Goal: Communication & Community: Answer question/provide support

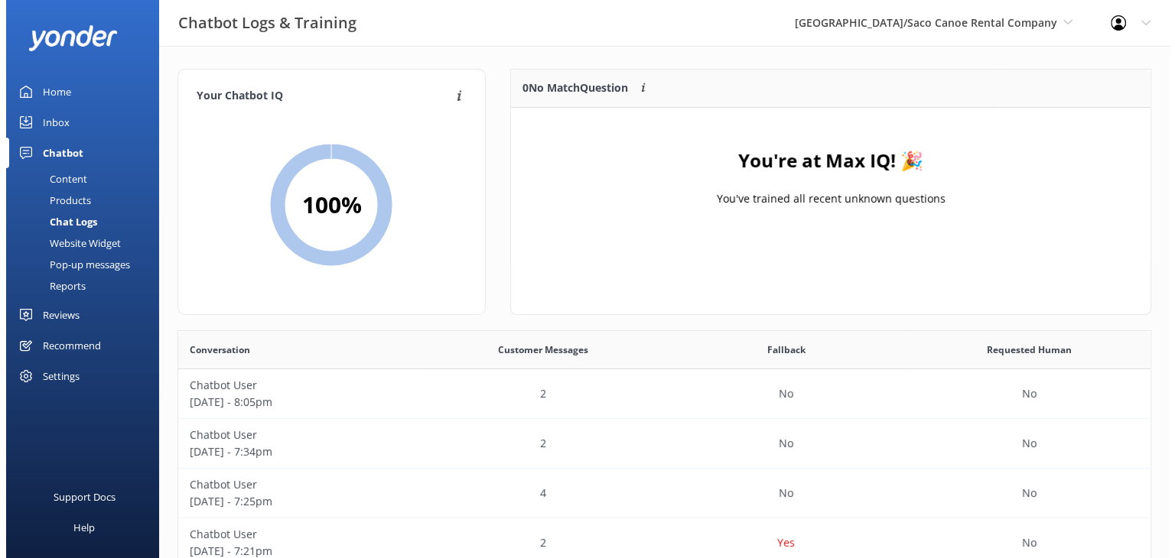
scroll to position [524, 961]
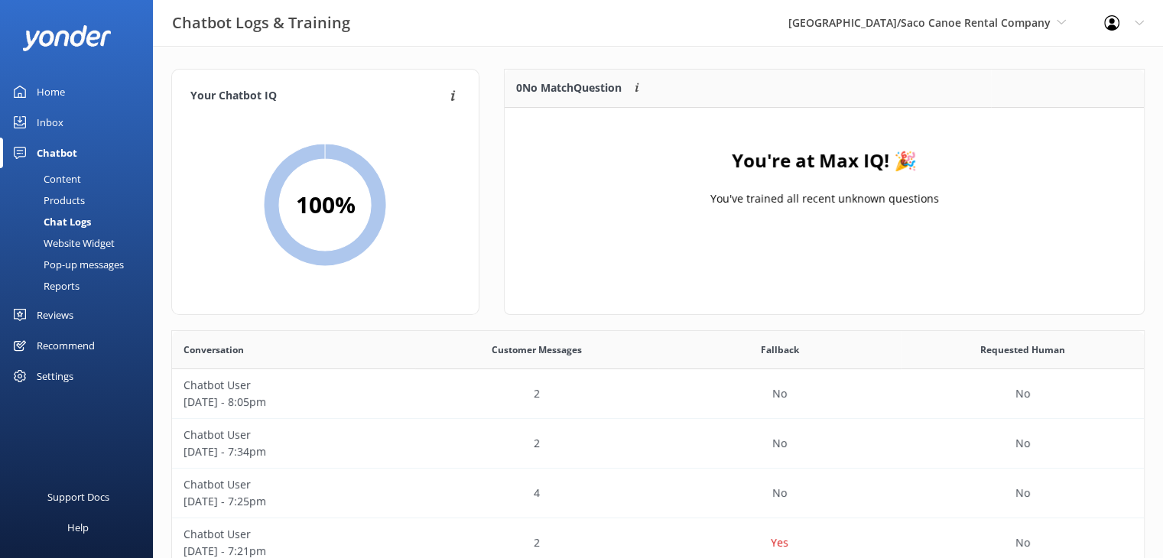
click at [53, 119] on div "Inbox" at bounding box center [50, 122] width 27 height 31
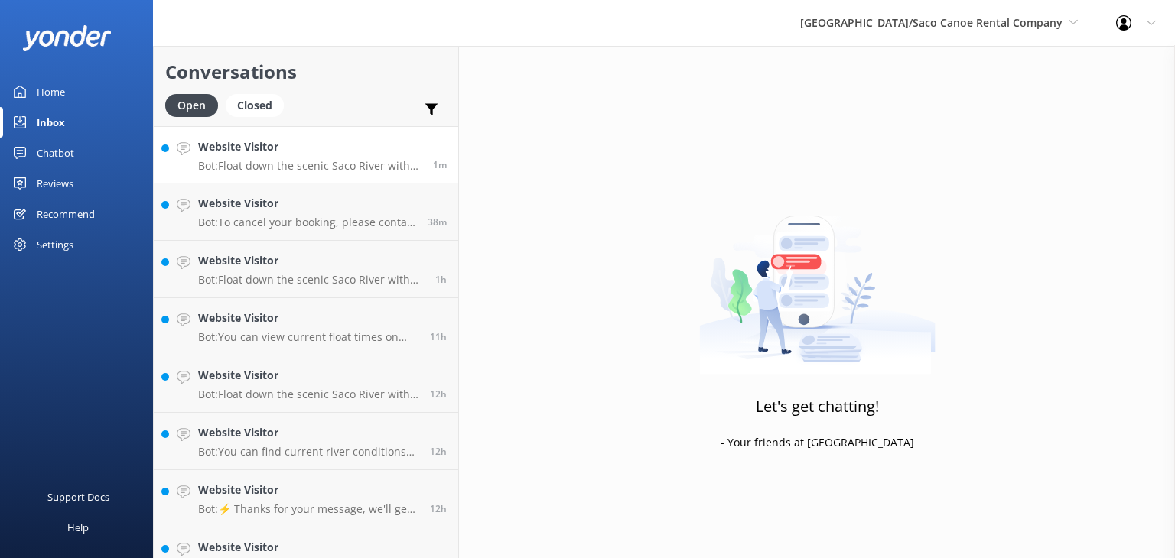
click at [300, 155] on h4 "Website Visitor" at bounding box center [309, 146] width 223 height 17
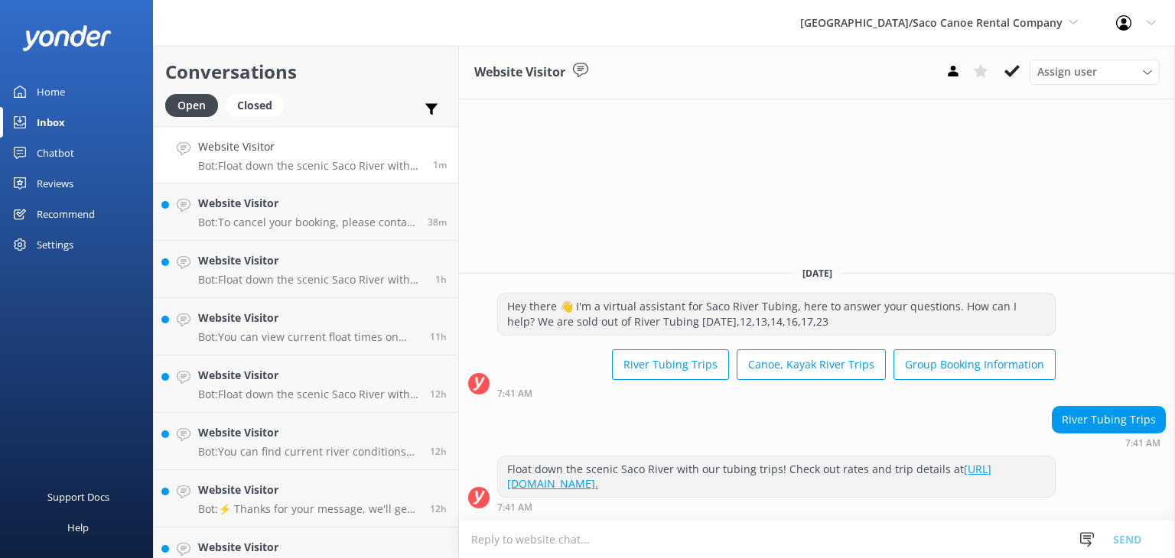
click at [56, 151] on div "Chatbot" at bounding box center [55, 153] width 37 height 31
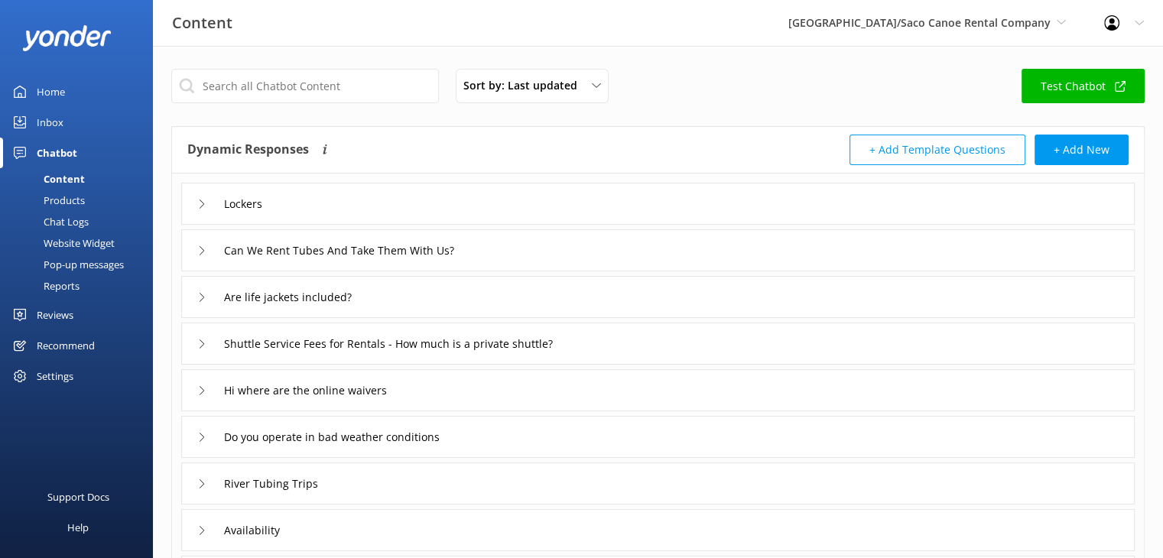
click at [78, 259] on div "Pop-up messages" at bounding box center [66, 264] width 115 height 21
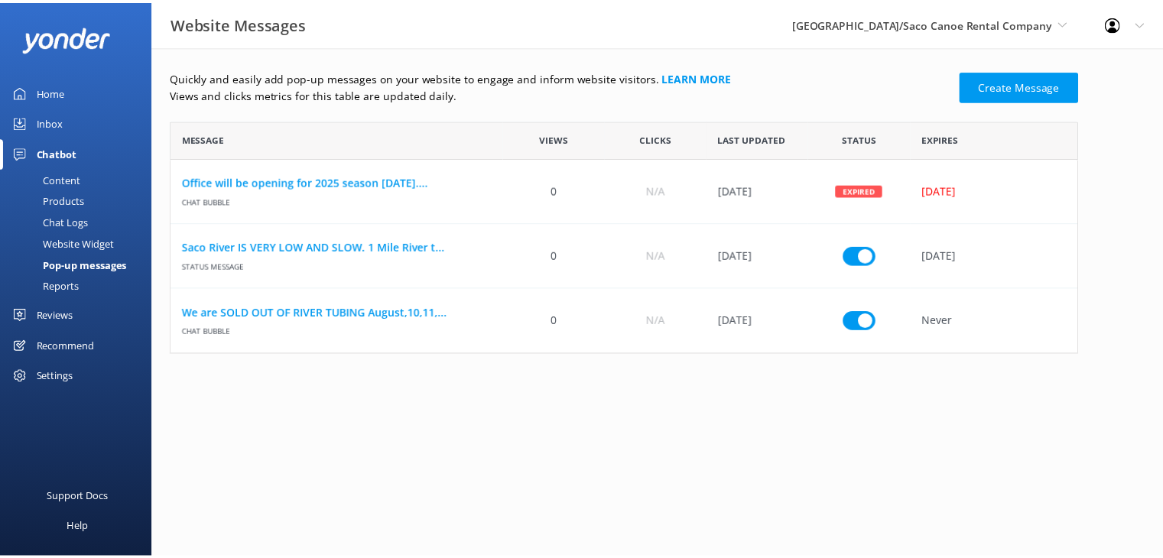
scroll to position [223, 906]
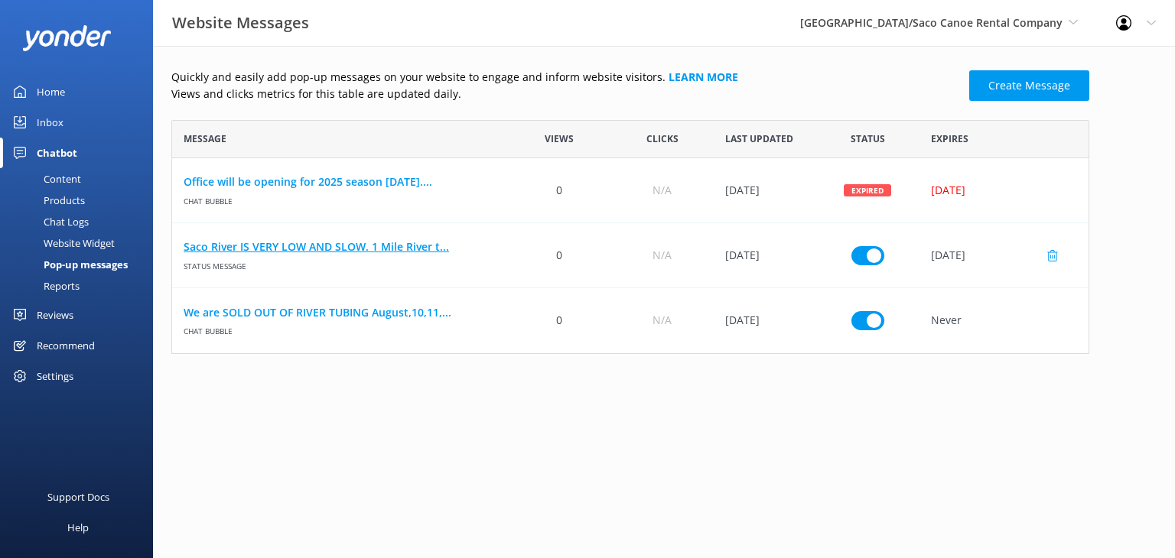
click at [311, 246] on link "Saco River IS VERY LOW AND SLOW. 1 Mile River t..." at bounding box center [340, 247] width 313 height 17
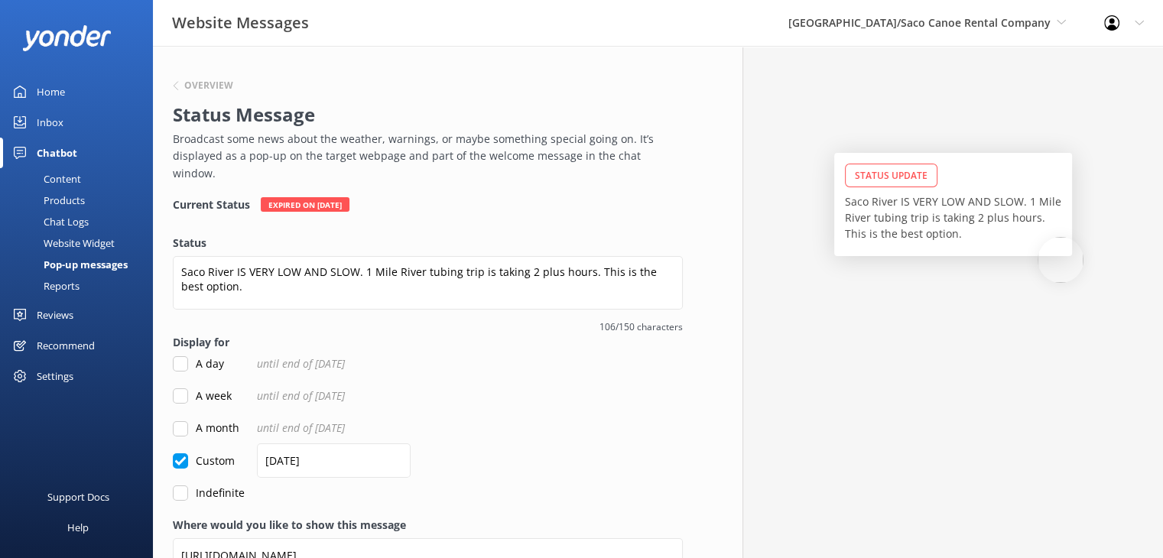
click at [1022, 198] on p "Saco River IS VERY LOW AND SLOW. 1 Mile River tubing trip is taking 2 plus hour…" at bounding box center [953, 218] width 216 height 48
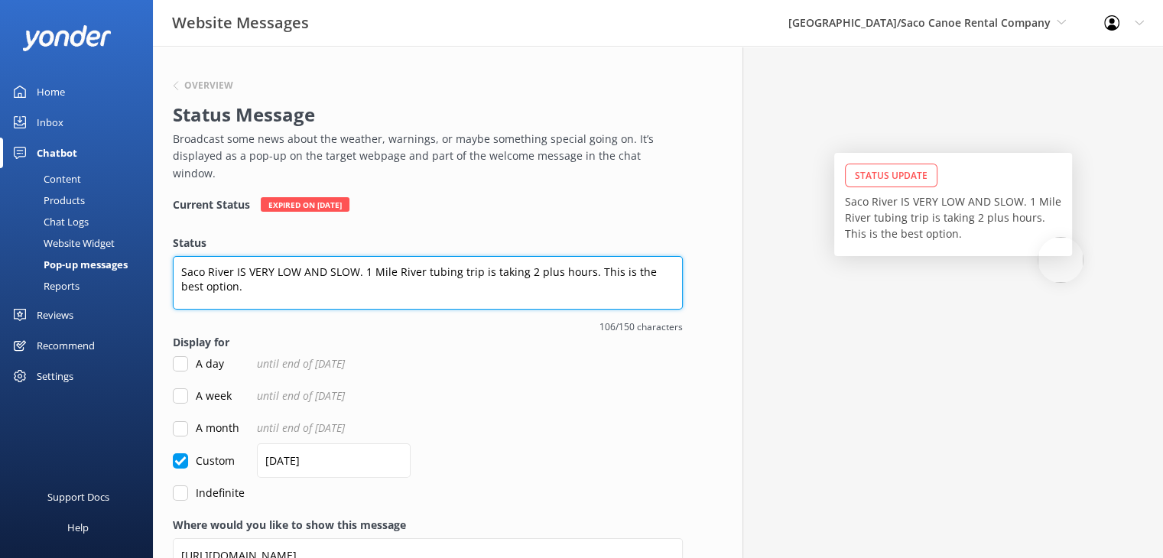
click at [487, 268] on textarea "Saco River IS VERY LOW AND SLOW. 1 Mile River tubing trip is taking 2 plus hour…" at bounding box center [428, 283] width 510 height 54
click at [359, 257] on textarea "Saco River IS VERY LOW AND SLOW. 1 Mile River tubing trip is taking 2 plus hour…" at bounding box center [428, 283] width 510 height 54
click at [301, 280] on textarea "Saco River IS VERY LOW AND SLOW some dragging. 1 Mile River tubing trip is taki…" at bounding box center [428, 283] width 510 height 54
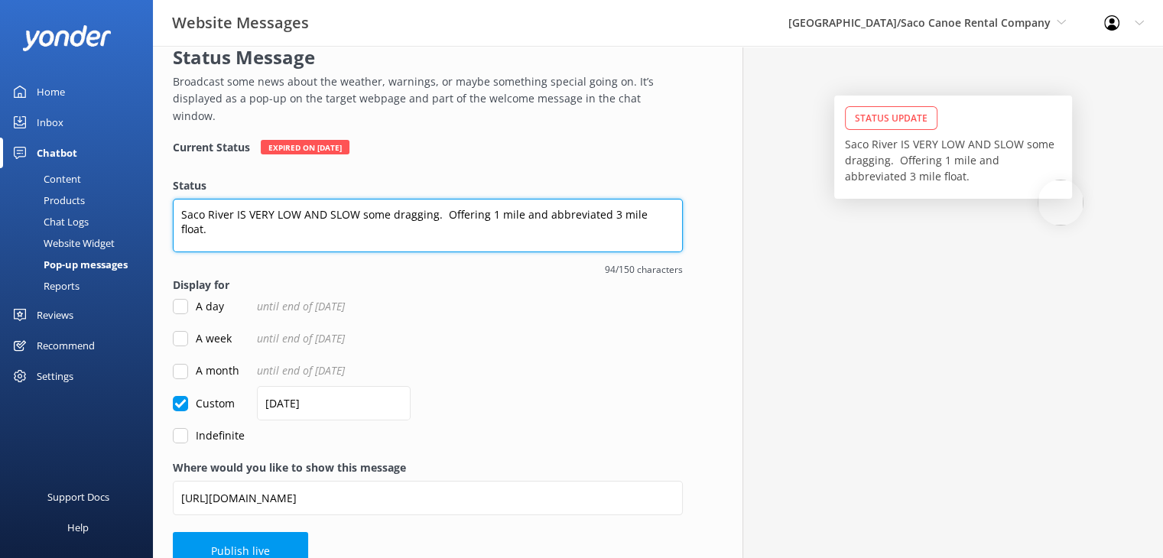
scroll to position [67, 0]
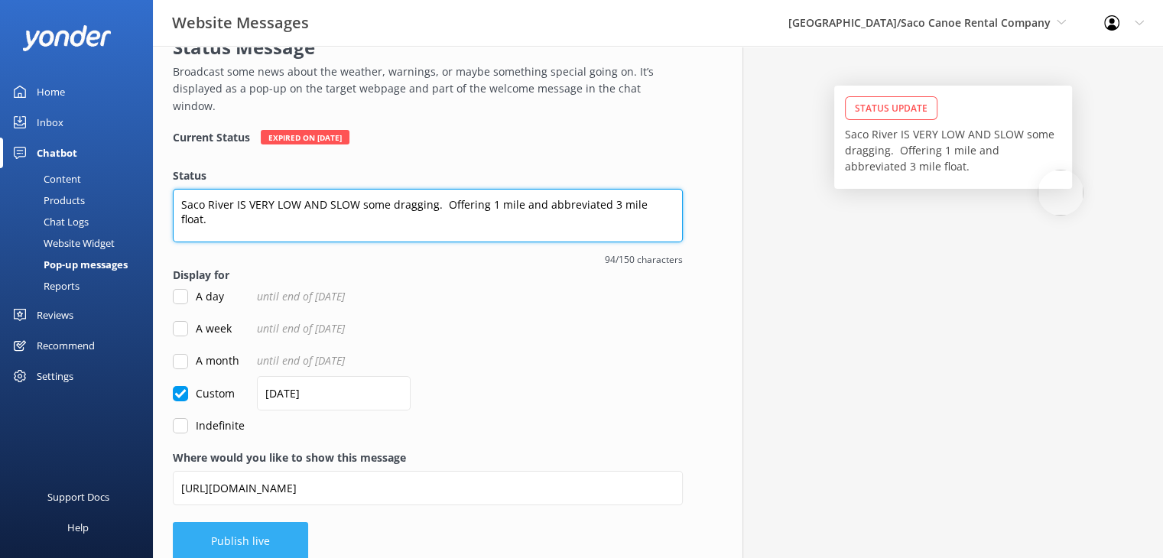
type textarea "Saco River IS VERY LOW AND SLOW some dragging. Offering 1 mile and abbreviated …"
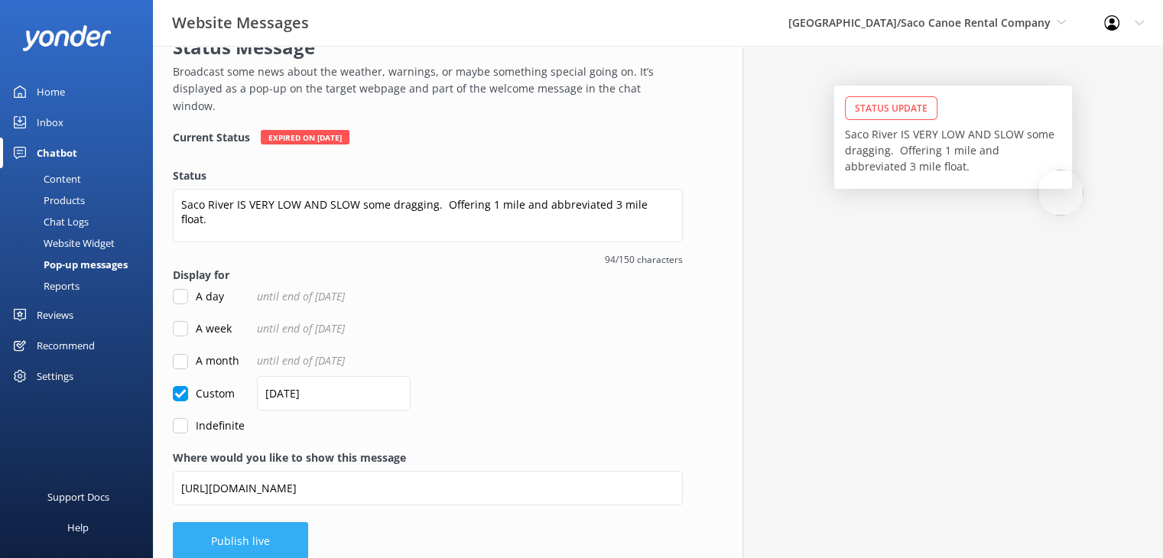
click at [267, 524] on button "Publish live" at bounding box center [240, 541] width 135 height 38
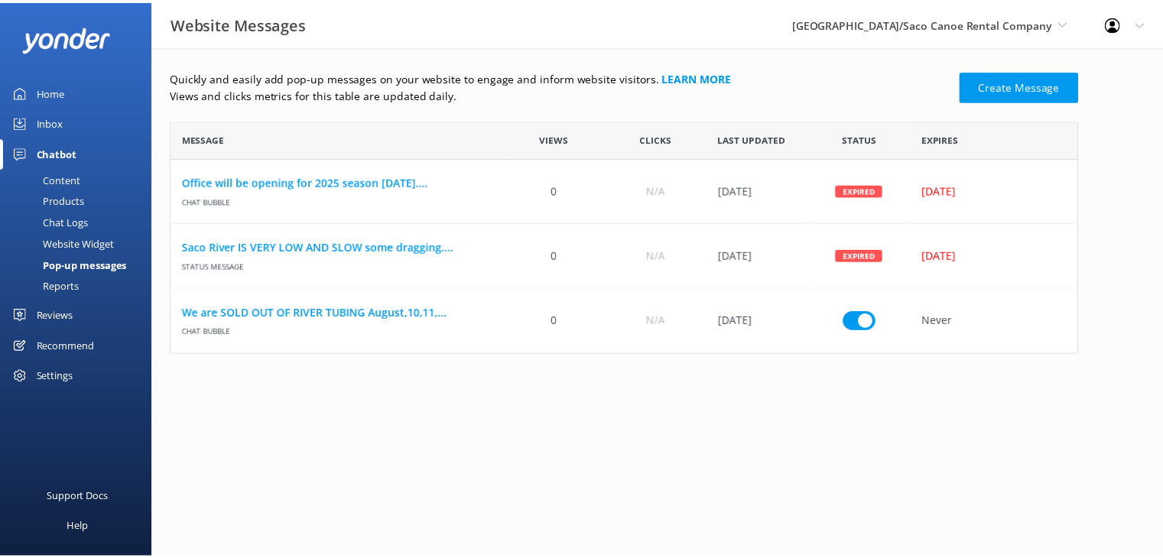
scroll to position [12, 12]
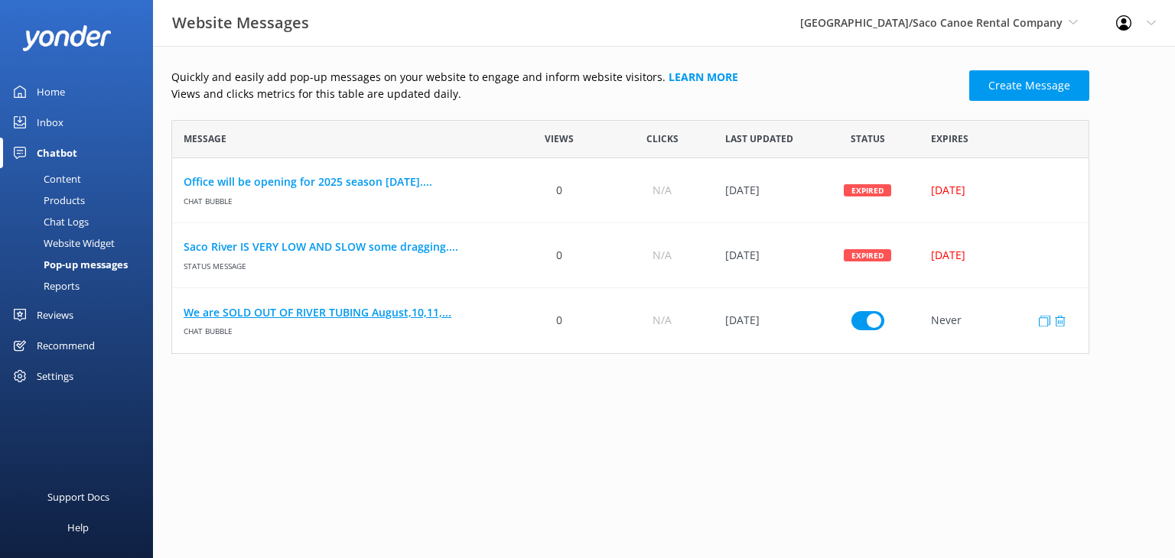
click at [353, 310] on link "We are SOLD OUT OF RIVER TUBING August,10,11,..." at bounding box center [340, 312] width 313 height 17
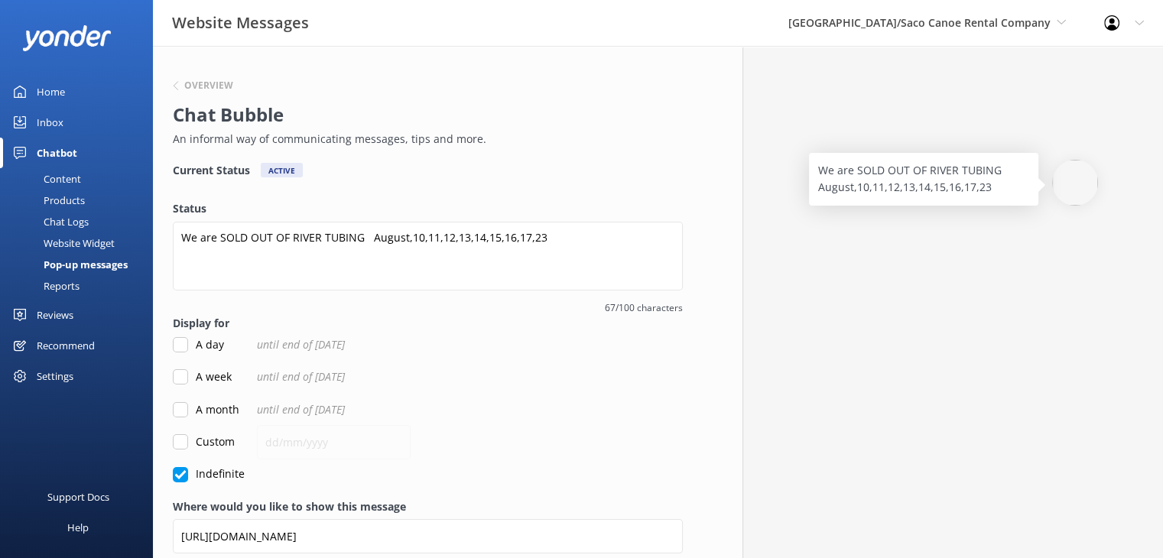
click at [479, 238] on textarea "We are SOLD OUT OF RIVER TUBING August,10,11,12,13,14,15,16,17,23" at bounding box center [428, 256] width 510 height 69
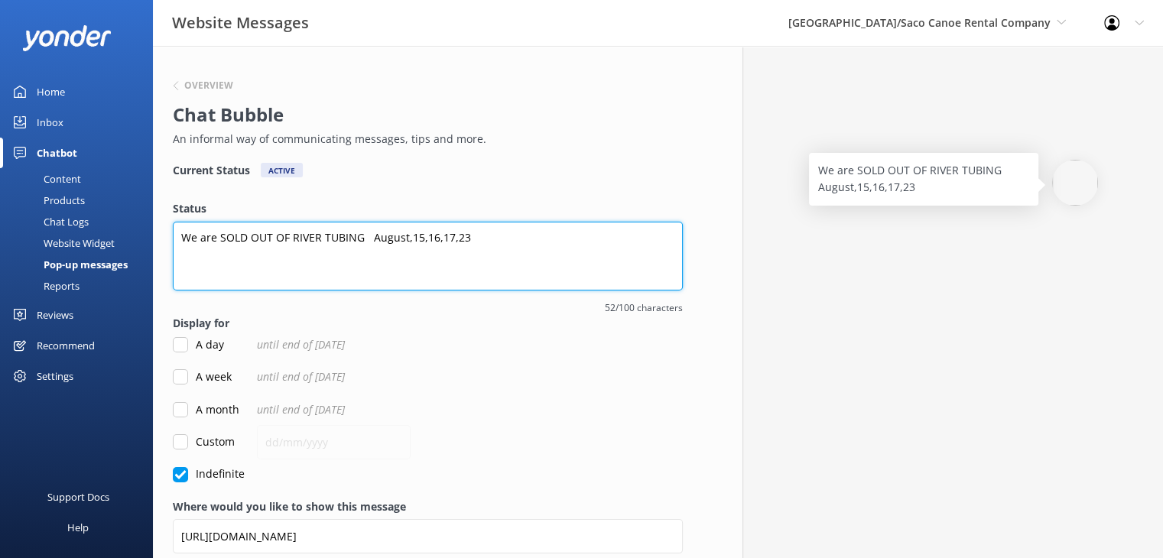
click at [468, 239] on textarea "We are SOLD OUT OF RIVER TUBING August,15,16,17,23" at bounding box center [428, 256] width 510 height 69
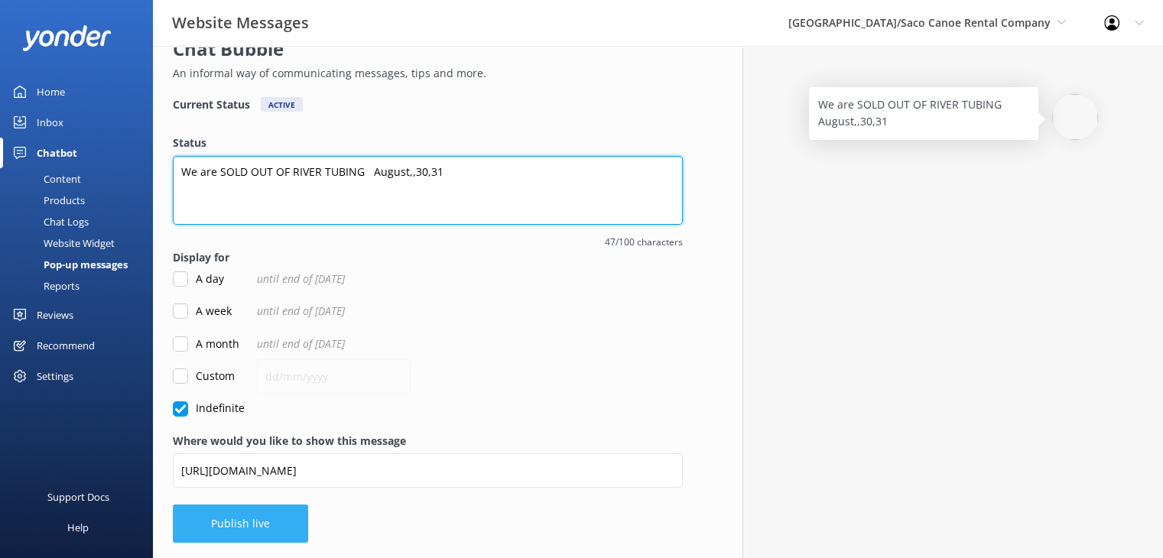
type textarea "We are SOLD OUT OF RIVER TUBING August,,30,31"
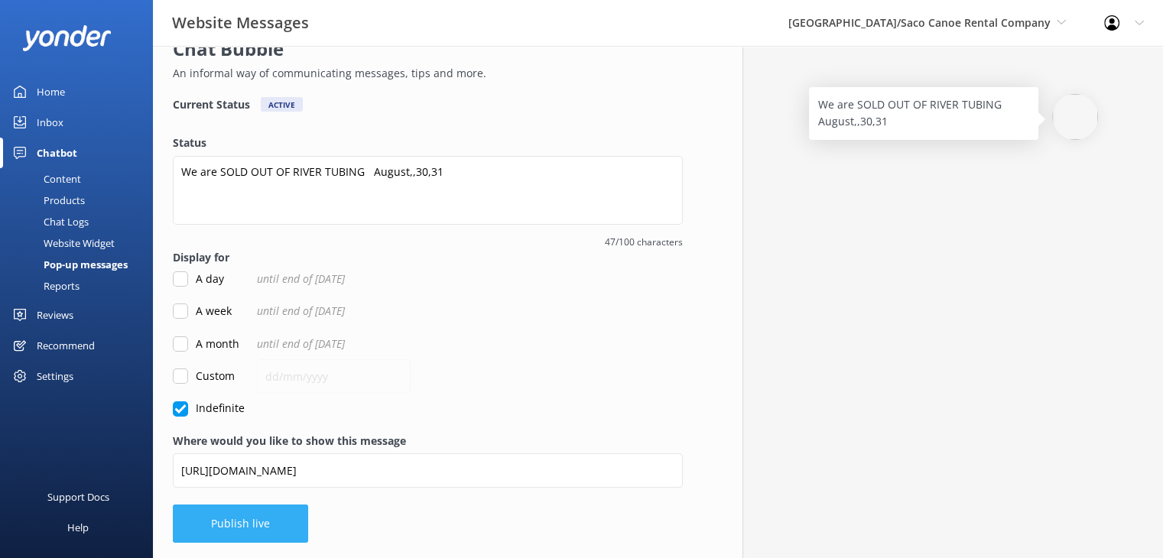
click at [230, 528] on button "Publish live" at bounding box center [240, 524] width 135 height 38
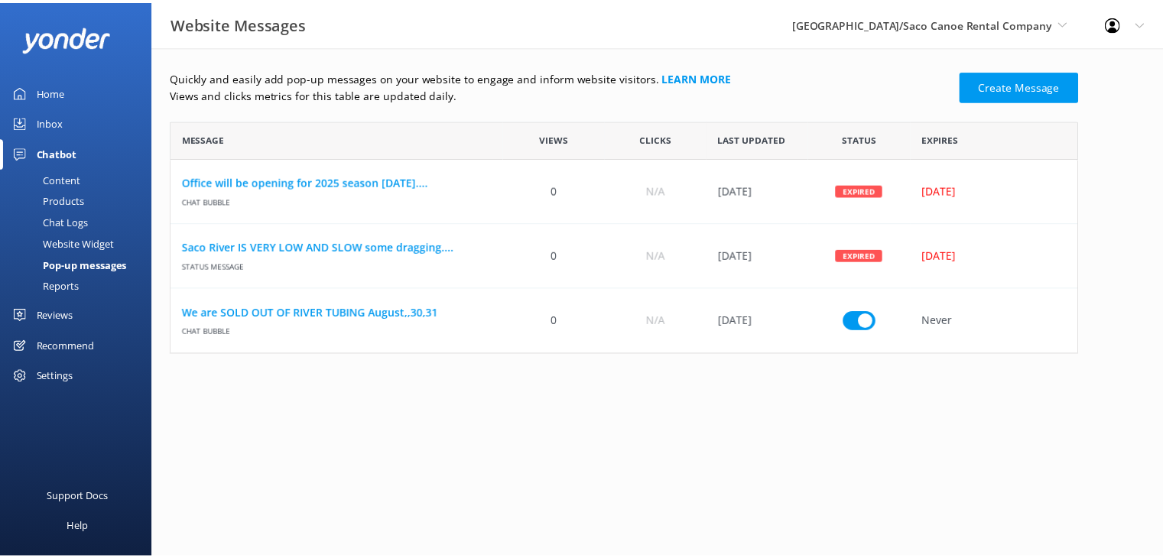
scroll to position [12, 12]
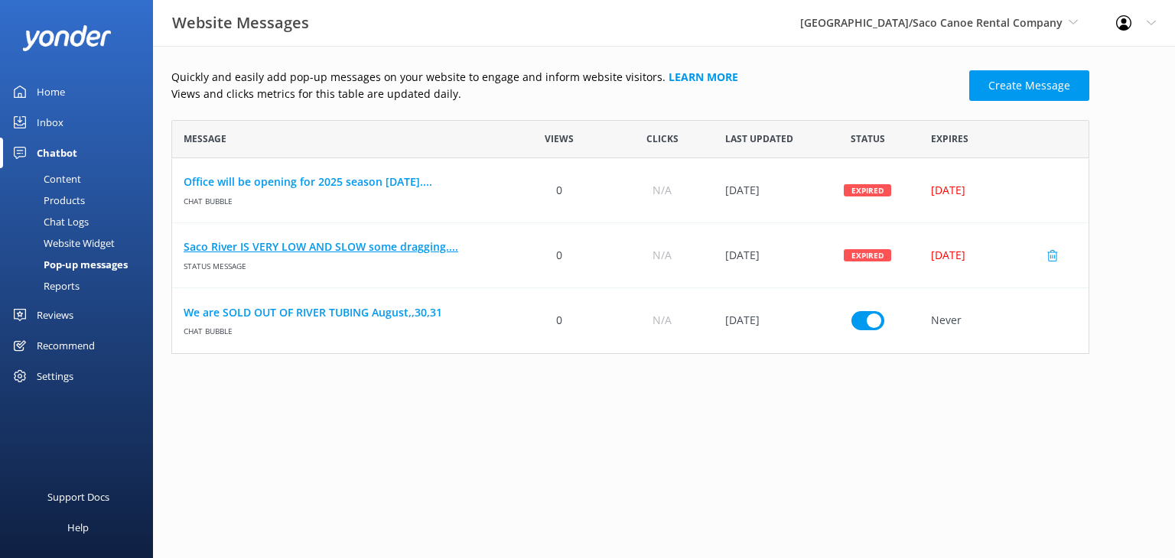
click at [409, 249] on link "Saco River IS VERY LOW AND SLOW some dragging...." at bounding box center [340, 247] width 313 height 17
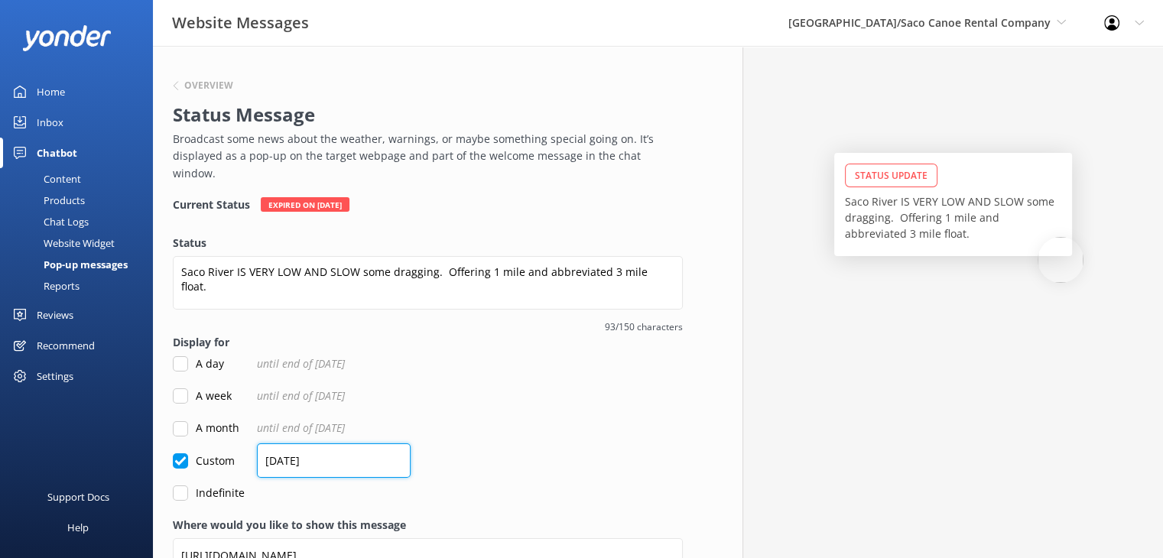
click at [275, 444] on input "[DATE]" at bounding box center [334, 461] width 154 height 34
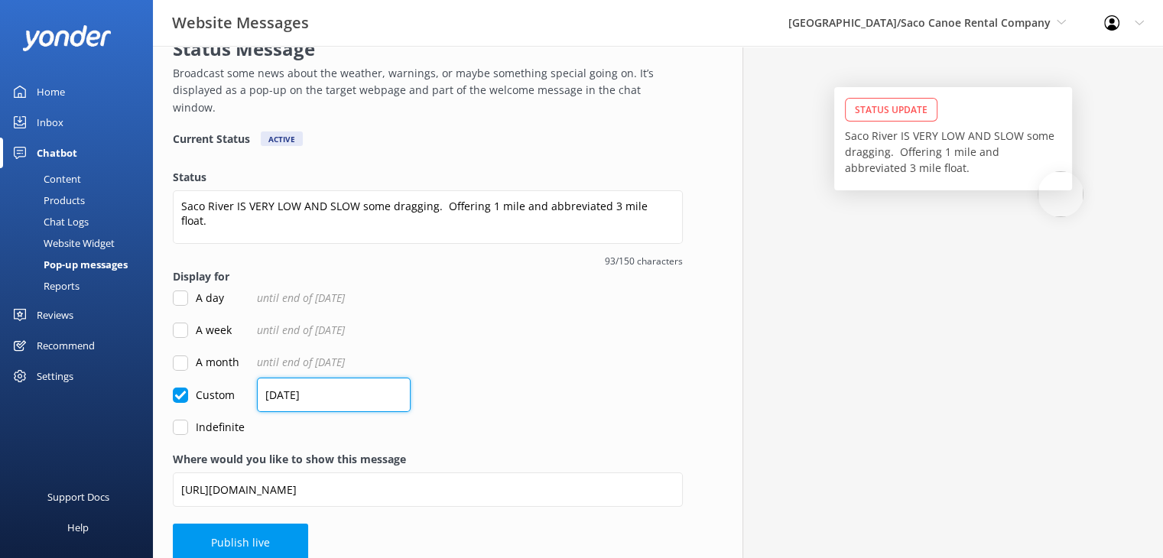
scroll to position [67, 0]
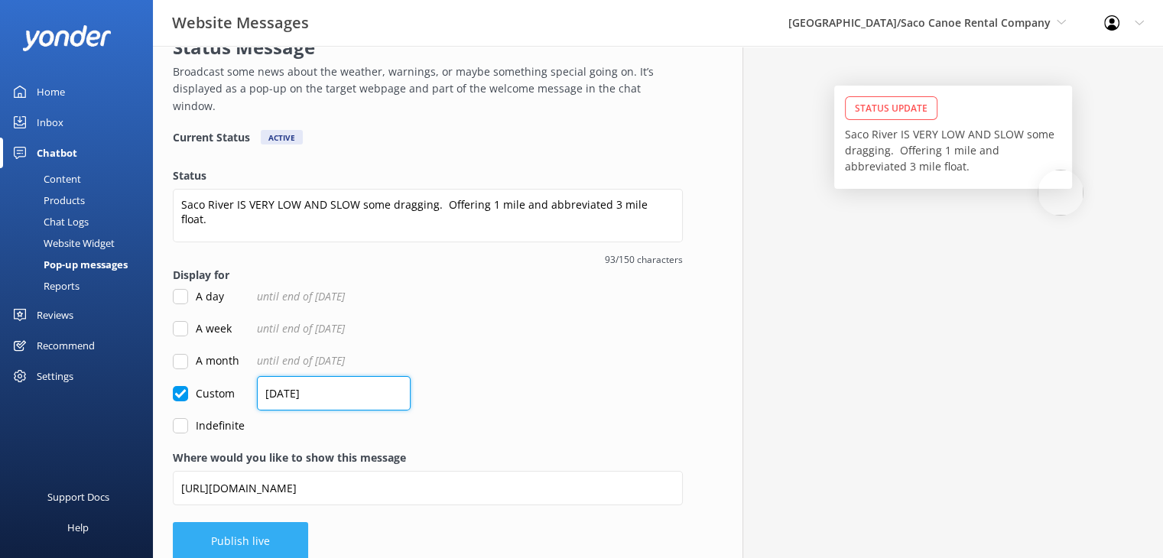
type input "[DATE]"
click at [278, 542] on button "Publish live" at bounding box center [240, 541] width 135 height 38
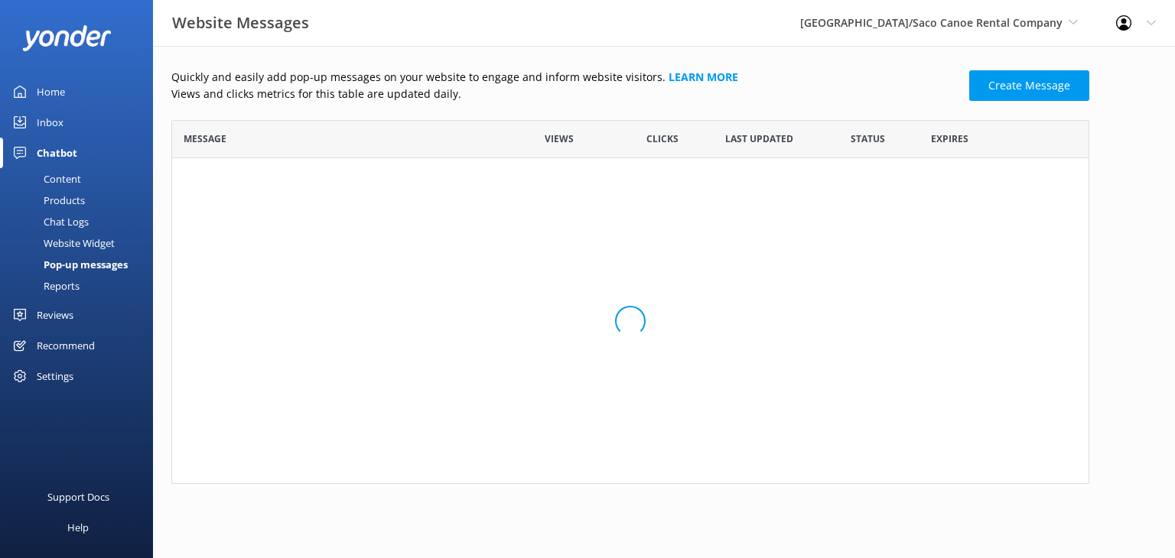
scroll to position [223, 906]
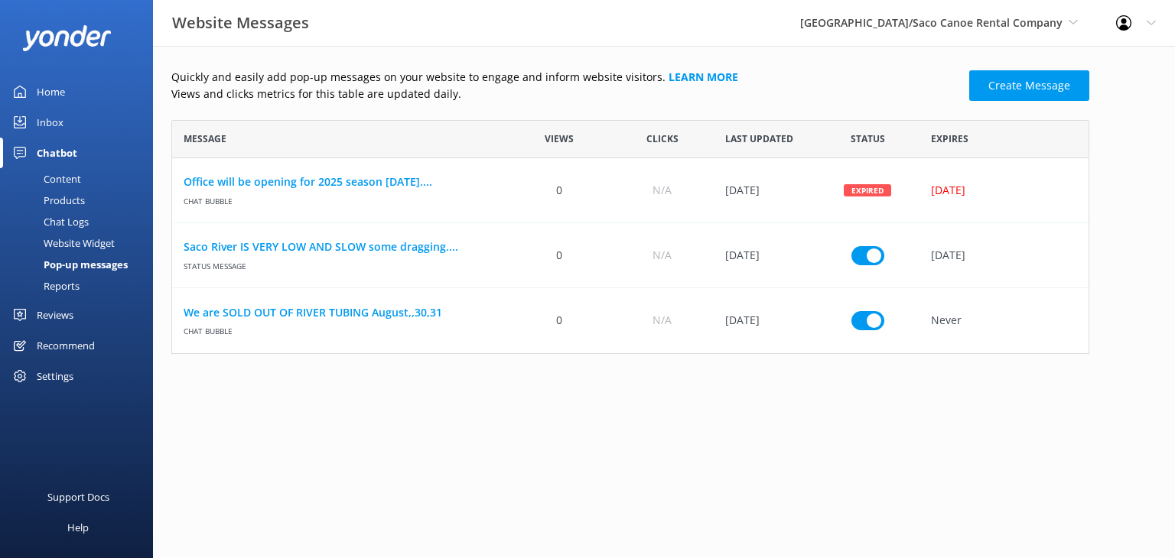
click at [63, 120] on link "Inbox" at bounding box center [76, 122] width 153 height 31
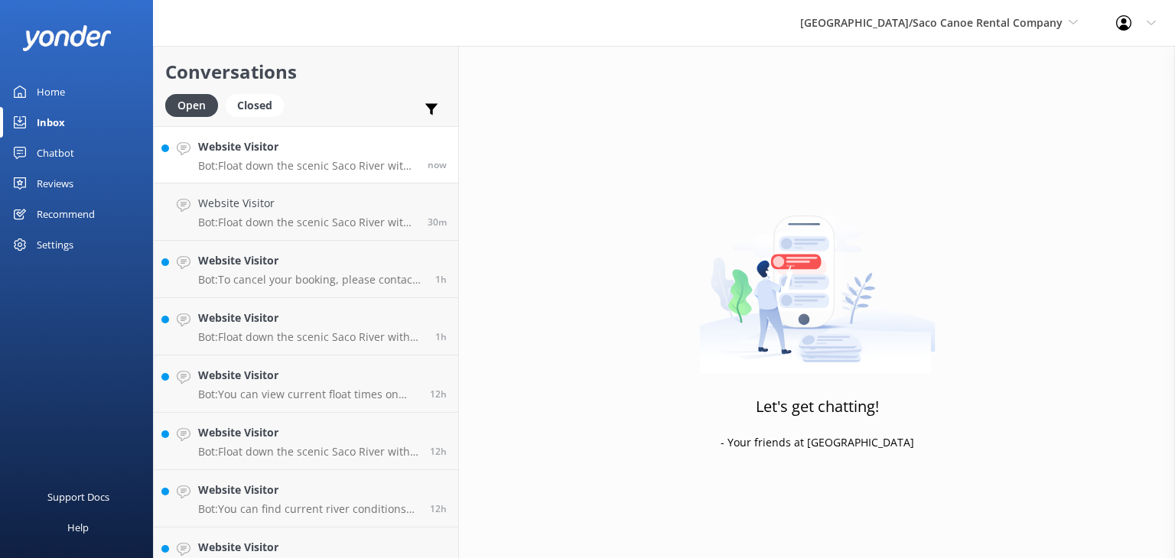
click at [309, 166] on p "Bot: Float down the scenic Saco River with our tubing trips! Check out rates an…" at bounding box center [307, 166] width 218 height 14
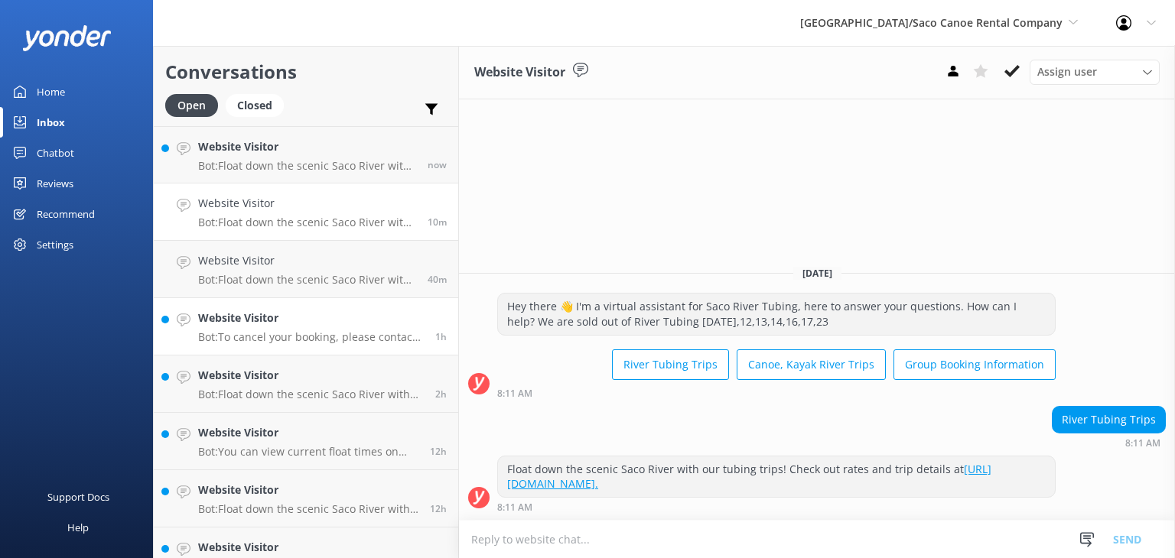
click at [337, 326] on h4 "Website Visitor" at bounding box center [311, 318] width 226 height 17
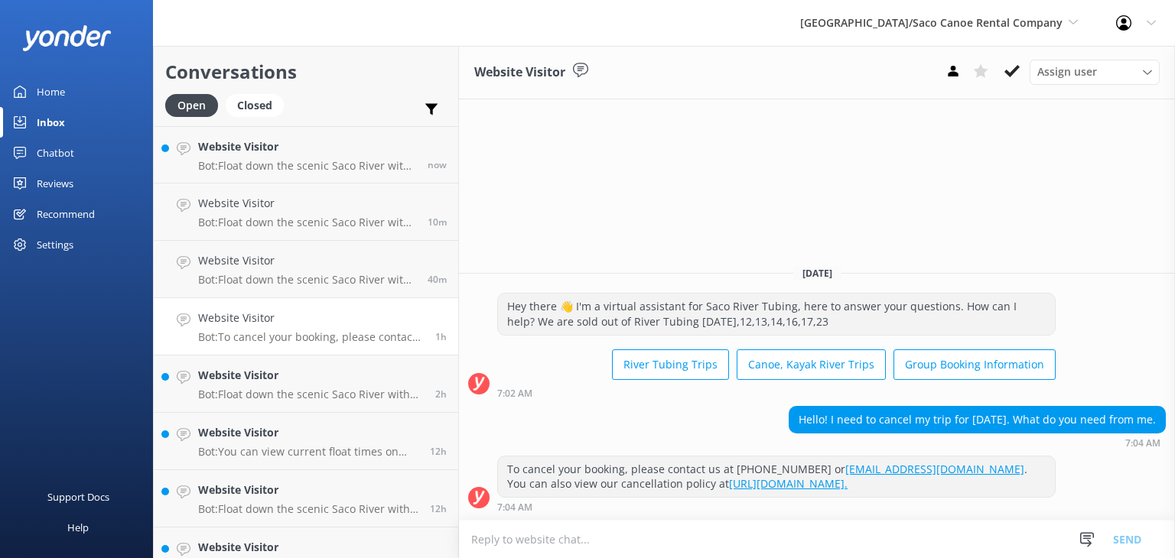
click at [529, 544] on textarea at bounding box center [817, 539] width 716 height 37
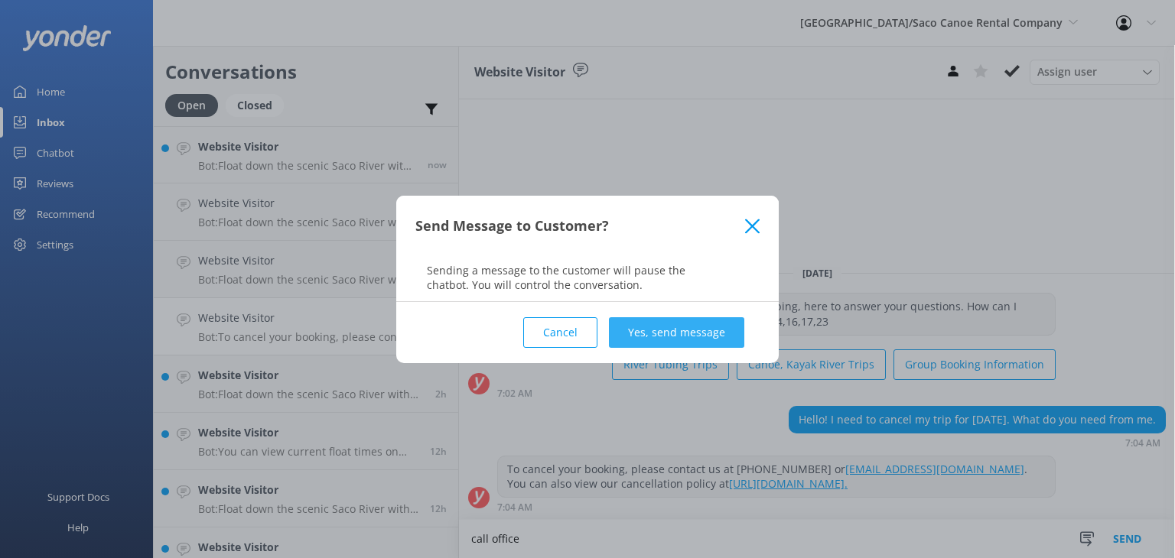
type textarea "call office"
click at [695, 322] on button "Yes, send message" at bounding box center [676, 332] width 135 height 31
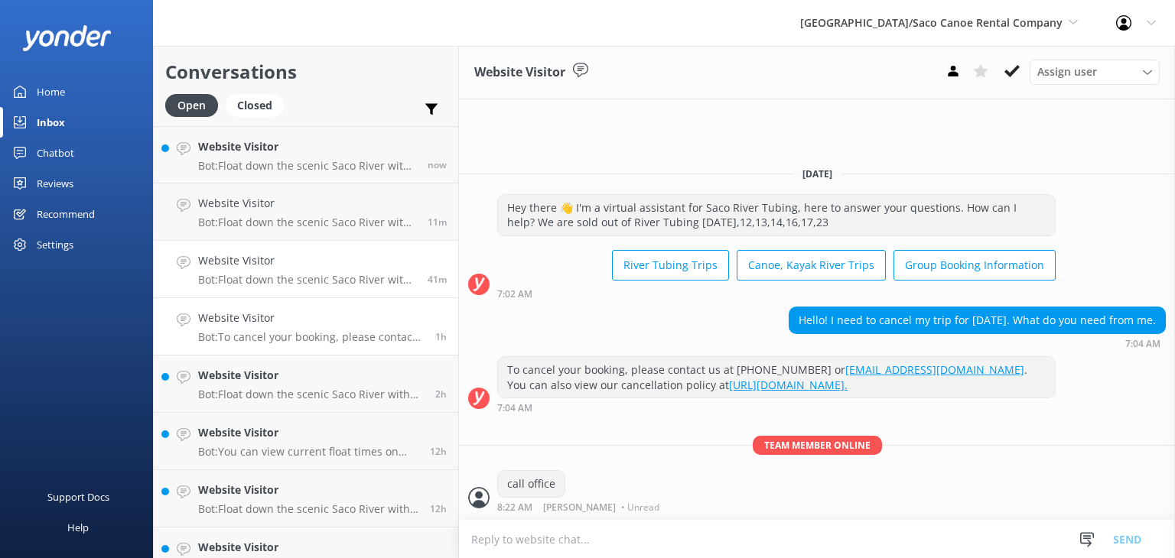
click at [300, 262] on h4 "Website Visitor" at bounding box center [307, 260] width 218 height 17
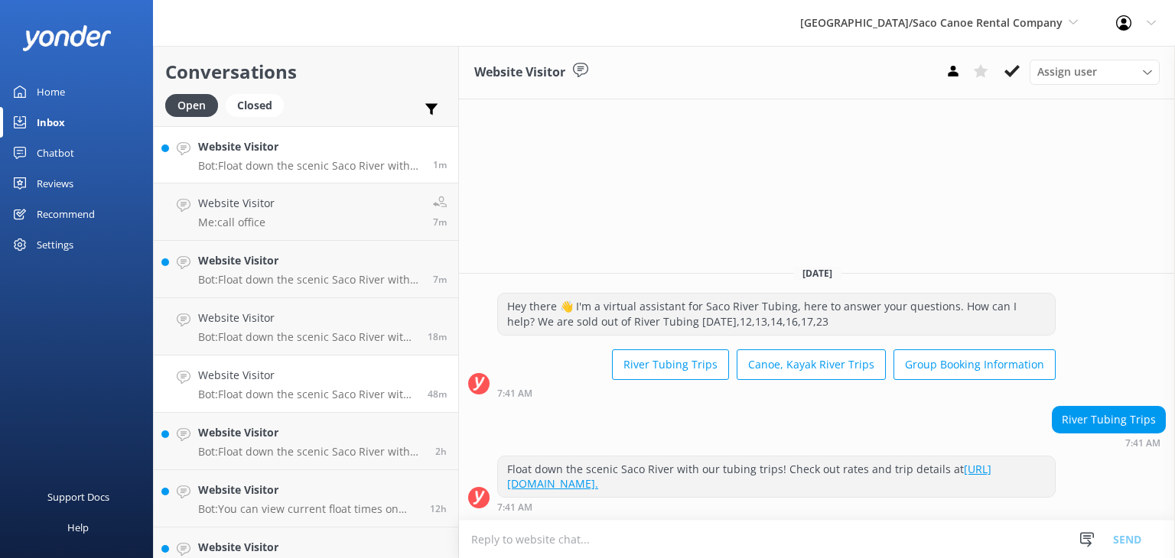
click at [335, 157] on div "Website Visitor Bot: Float down the scenic Saco River with our tubing trips! Ch…" at bounding box center [309, 154] width 223 height 33
